Goal: Task Accomplishment & Management: Use online tool/utility

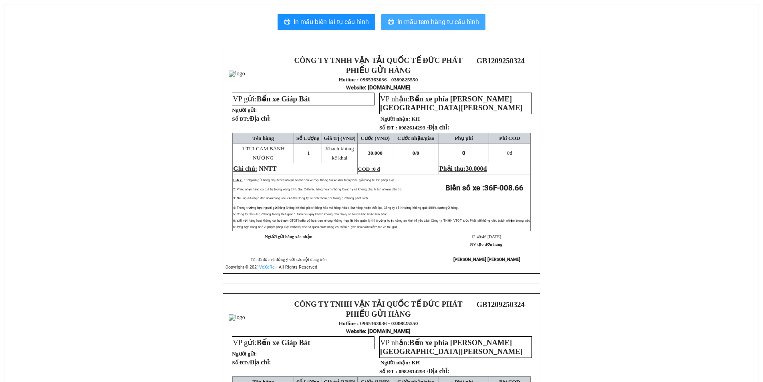
click at [458, 17] on span "In mẫu tem hàng tự cấu hình" at bounding box center [439, 22] width 82 height 10
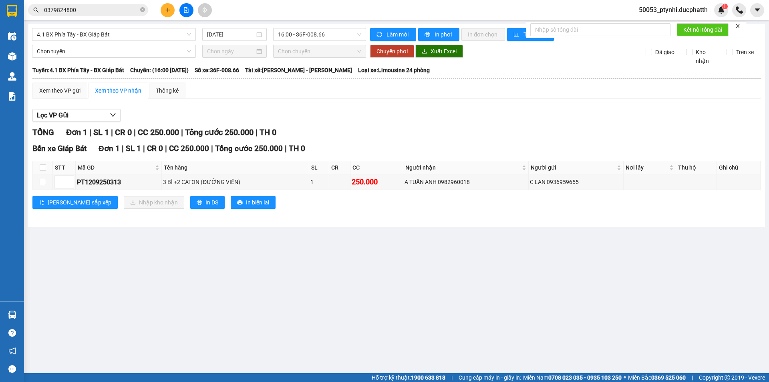
click at [186, 9] on icon "file-add" at bounding box center [187, 10] width 6 height 6
click at [143, 32] on span "4.1 BX Phía Tây - BX Giáp Bát" at bounding box center [114, 34] width 154 height 12
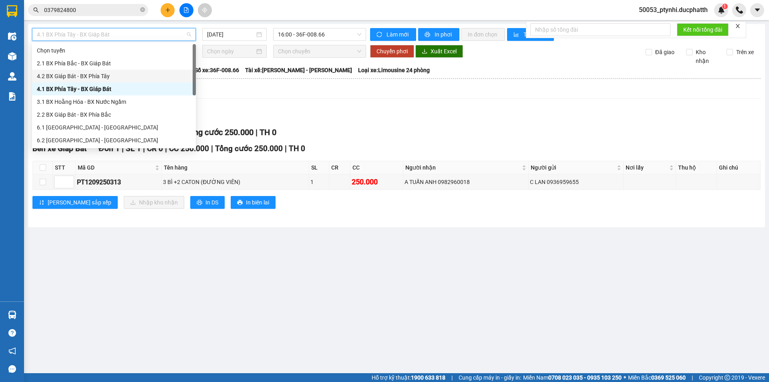
click at [93, 81] on div "4.2 BX Giáp Bát - BX Phía Tây" at bounding box center [114, 76] width 164 height 13
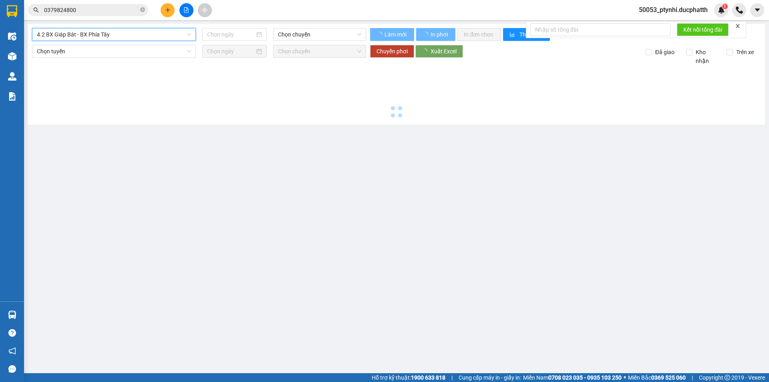
type input "[DATE]"
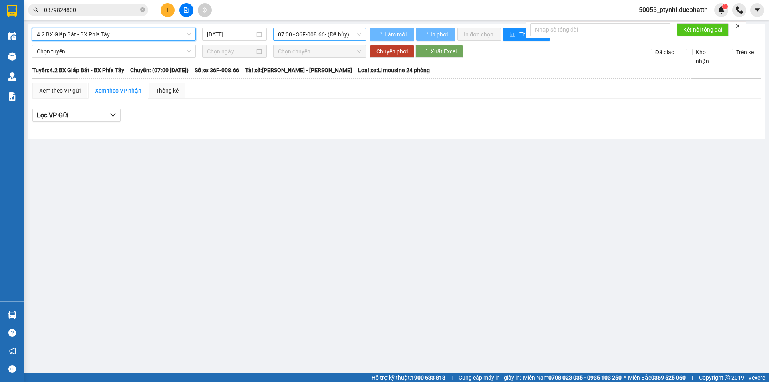
click at [309, 37] on span "07:00 - 36F-008.66 - (Đã hủy)" at bounding box center [319, 34] width 83 height 12
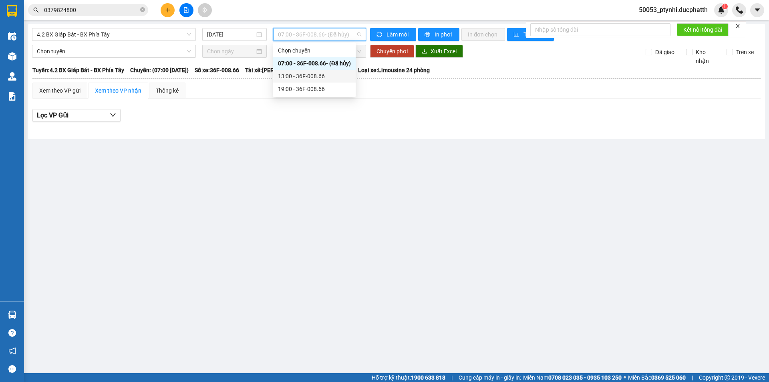
click at [313, 75] on div "13:00 - 36F-008.66" at bounding box center [314, 76] width 73 height 9
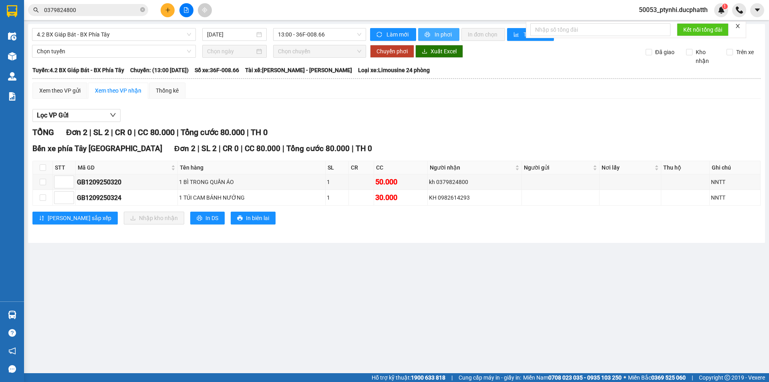
click at [454, 30] on button "In phơi" at bounding box center [438, 34] width 41 height 13
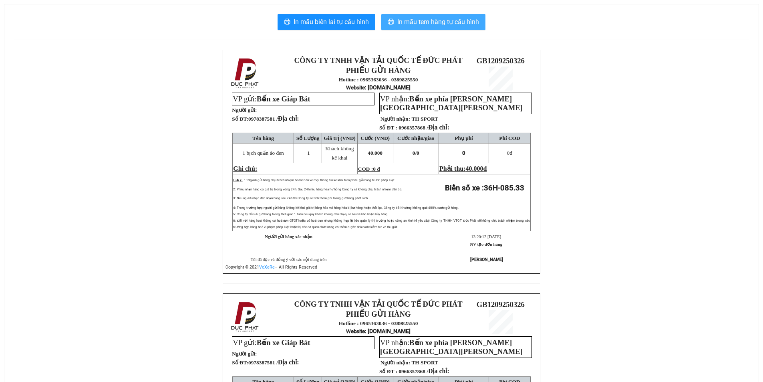
click at [438, 24] on span "In mẫu tem hàng tự cấu hình" at bounding box center [439, 22] width 82 height 10
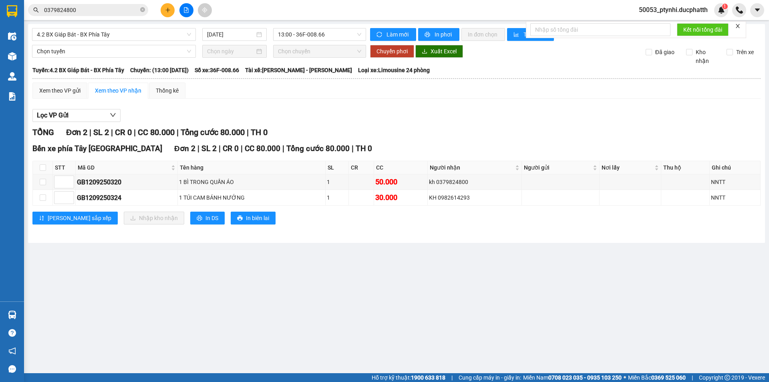
click at [181, 12] on button at bounding box center [187, 10] width 14 height 14
click at [189, 14] on button at bounding box center [187, 10] width 14 height 14
click at [164, 32] on span "4.2 BX Giáp Bát - BX Phía Tây" at bounding box center [114, 34] width 154 height 12
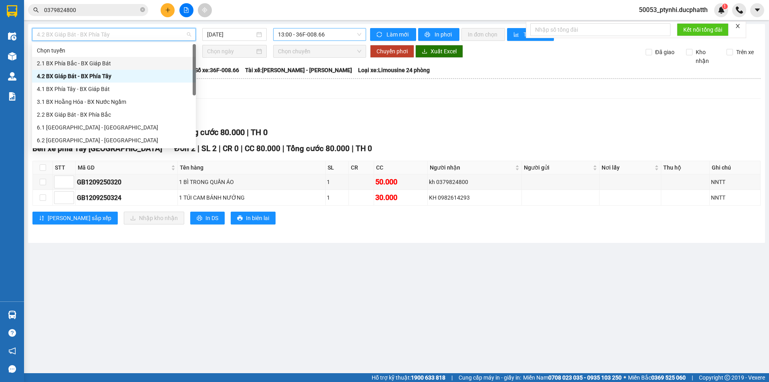
click at [302, 32] on span "13:00 - 36F-008.66" at bounding box center [319, 34] width 83 height 12
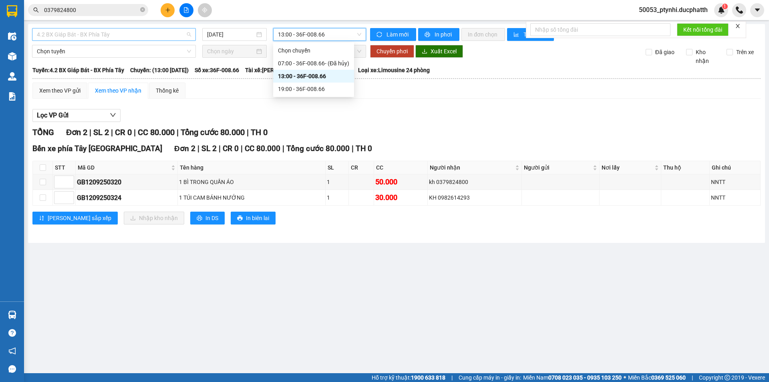
click at [142, 35] on span "4.2 BX Giáp Bát - BX Phía Tây" at bounding box center [114, 34] width 154 height 12
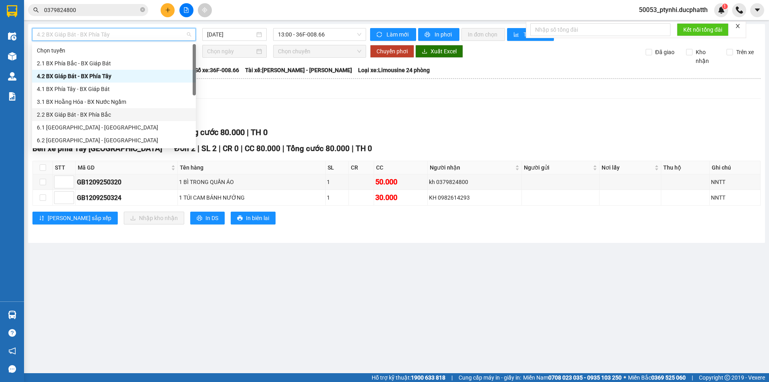
click at [81, 110] on div "2.2 BX Giáp Bát - BX Phía Bắc" at bounding box center [114, 114] width 154 height 9
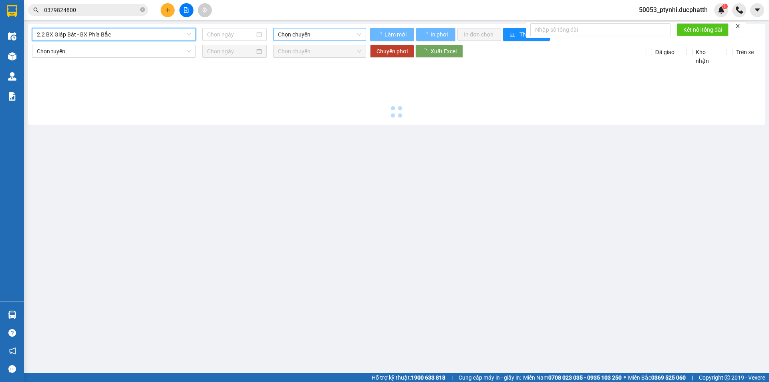
type input "[DATE]"
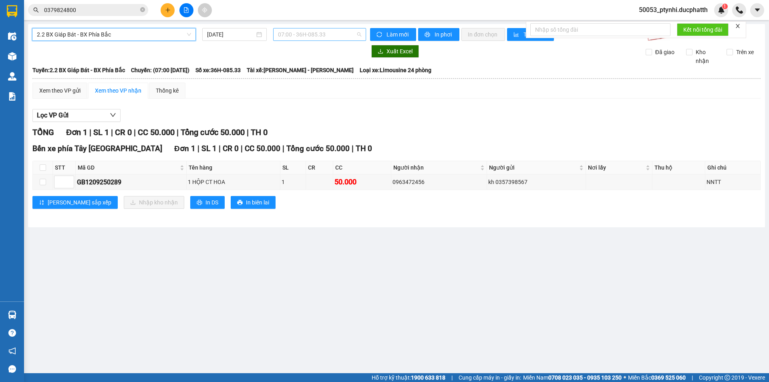
click at [339, 35] on span "07:00 - 36H-085.33" at bounding box center [319, 34] width 83 height 12
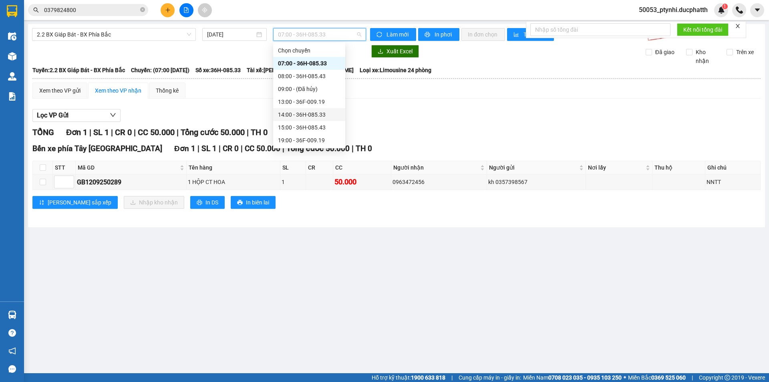
click at [296, 111] on div "14:00 - 36H-085.33" at bounding box center [309, 114] width 63 height 9
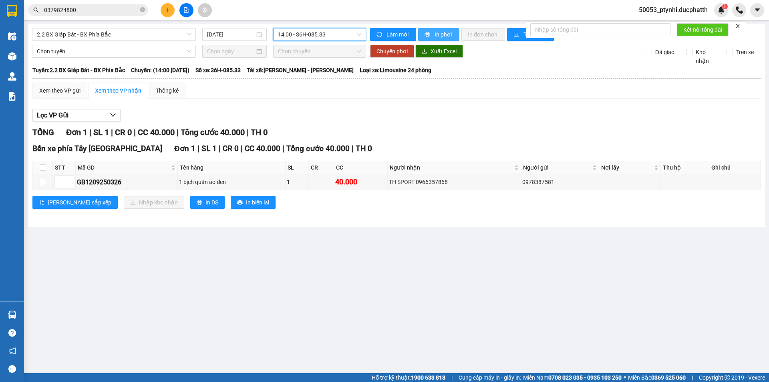
click at [443, 29] on button "In phơi" at bounding box center [438, 34] width 41 height 13
click at [182, 11] on button at bounding box center [187, 10] width 14 height 14
click at [140, 36] on span "2.2 BX Giáp Bát - BX Phía Bắc" at bounding box center [114, 34] width 154 height 12
click at [288, 34] on span "14:00 - 36H-085.33" at bounding box center [319, 34] width 83 height 12
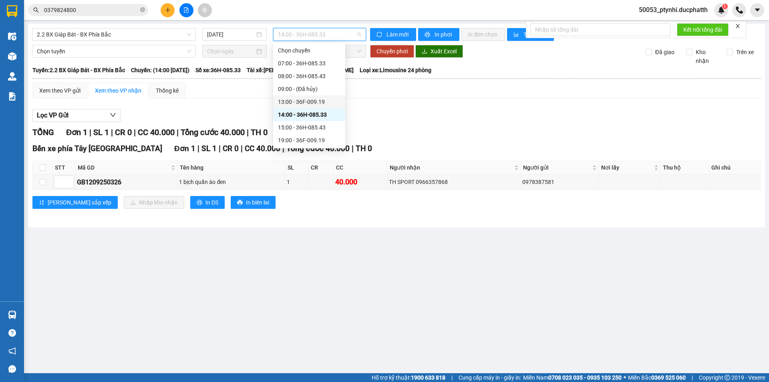
click at [301, 105] on div "13:00 - 36F-009.19" at bounding box center [309, 101] width 63 height 9
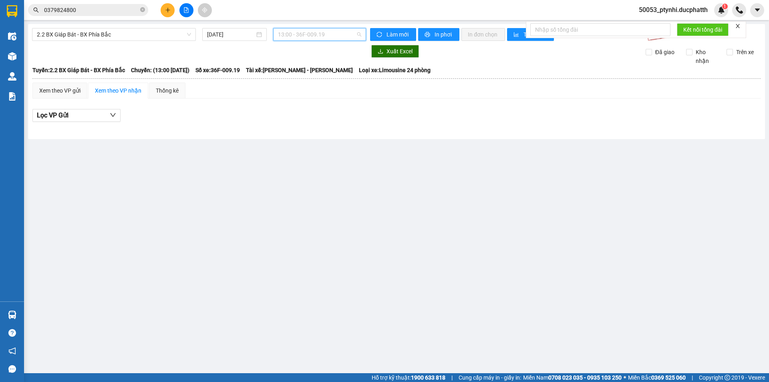
click at [303, 37] on span "13:00 - 36F-009.19" at bounding box center [319, 34] width 83 height 12
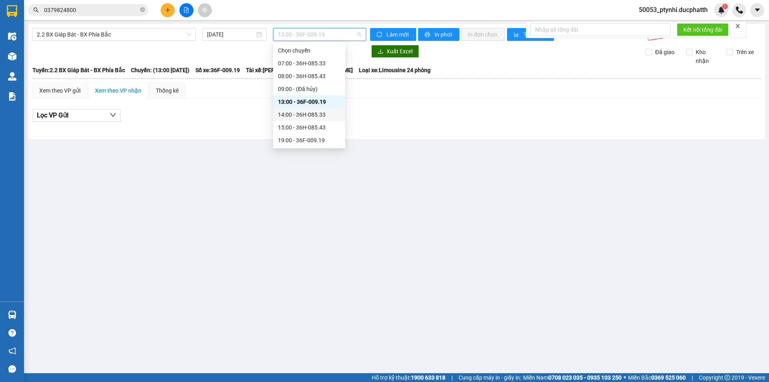
click at [313, 113] on div "14:00 - 36H-085.33" at bounding box center [309, 114] width 63 height 9
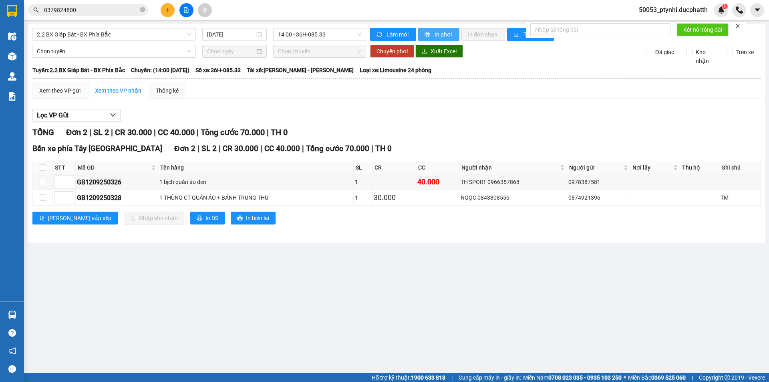
click at [440, 37] on span "In phơi" at bounding box center [444, 34] width 18 height 9
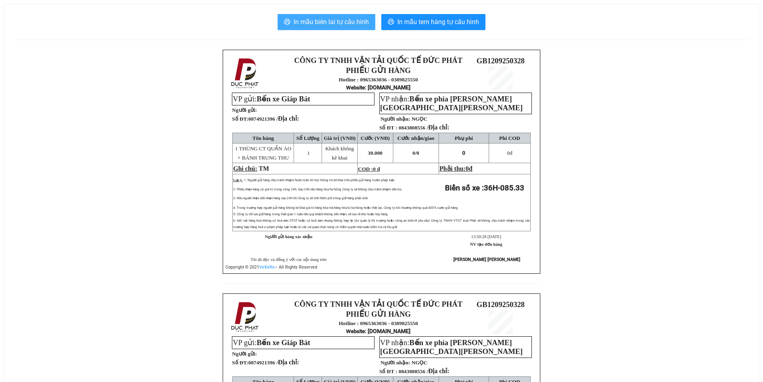
click at [337, 24] on span "In mẫu biên lai tự cấu hình" at bounding box center [331, 22] width 75 height 10
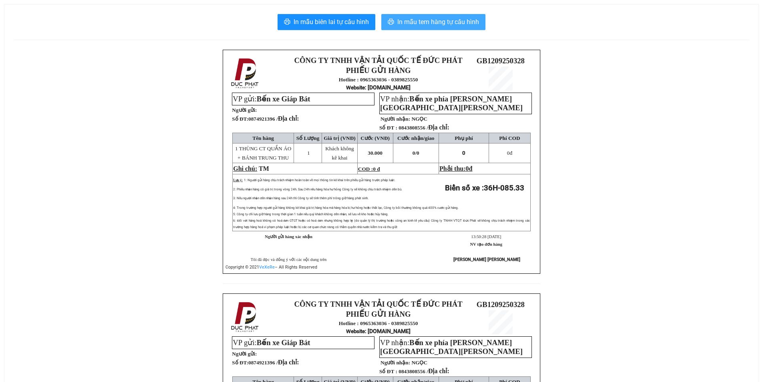
click at [426, 24] on span "In mẫu tem hàng tự cấu hình" at bounding box center [439, 22] width 82 height 10
